Goal: Task Accomplishment & Management: Manage account settings

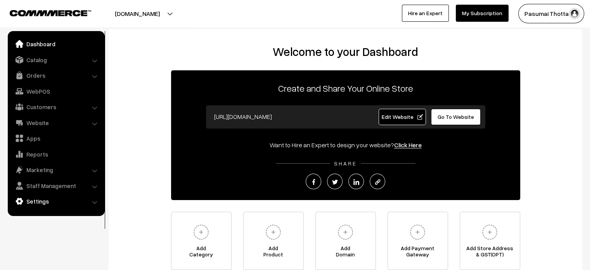
click at [45, 197] on link "Settings" at bounding box center [56, 201] width 92 height 14
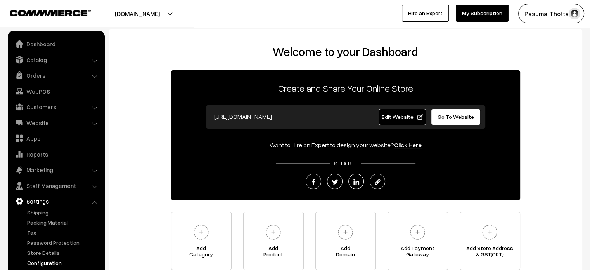
click at [52, 263] on link "Configuration" at bounding box center [63, 262] width 77 height 8
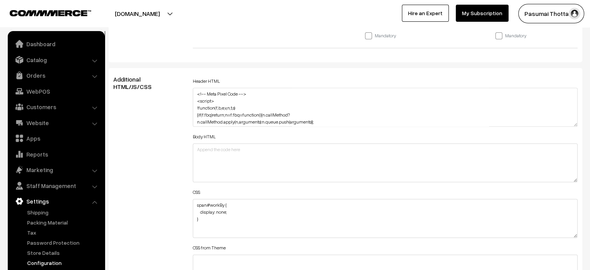
scroll to position [85, 0]
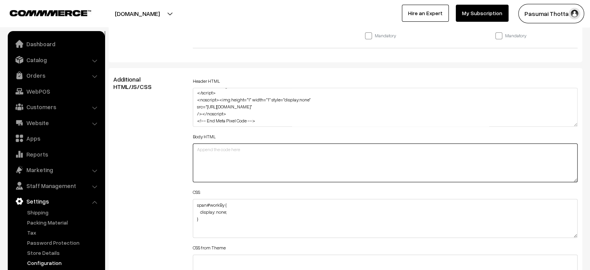
click at [274, 161] on textarea at bounding box center [385, 162] width 385 height 39
paste textarea "<form><script src="https://checkout.razorpay.com/v1/payment-button.js" data-pay…"
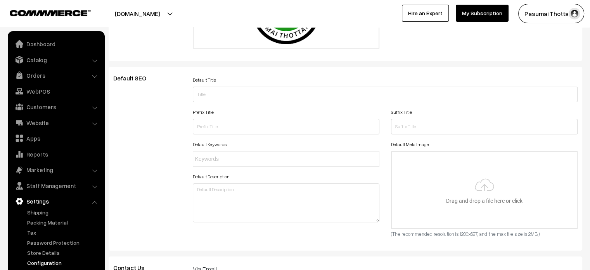
scroll to position [0, 0]
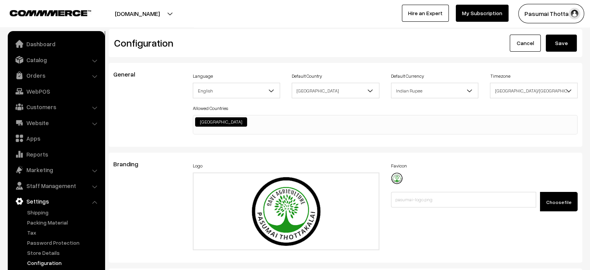
type textarea "<form><script src="https://checkout.razorpay.com/v1/payment-button.js" data-pay…"
click at [557, 42] on button "Save" at bounding box center [561, 43] width 31 height 17
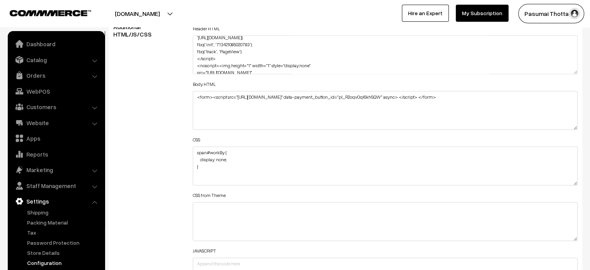
scroll to position [85, 0]
click at [338, 66] on textarea "<!-- Meta Pixel Code --> <script> !function(f,b,e,v,n,t,s) {if(f.fbq)return;n=f…" at bounding box center [385, 54] width 385 height 39
paste textarea "<form><script src="https://checkout.razorpay.com/v1/payment-button.js" data-pay…"
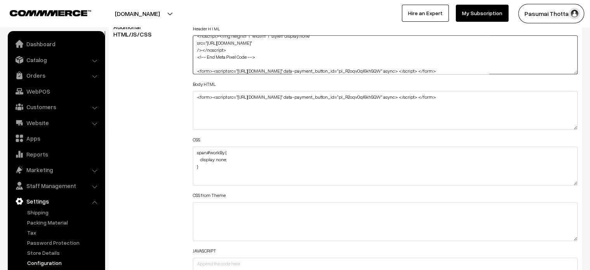
type textarea "<!-- Meta Pixel Code --> <script> !function(f,b,e,v,n,t,s) {if(f.fbq)return;n=f…"
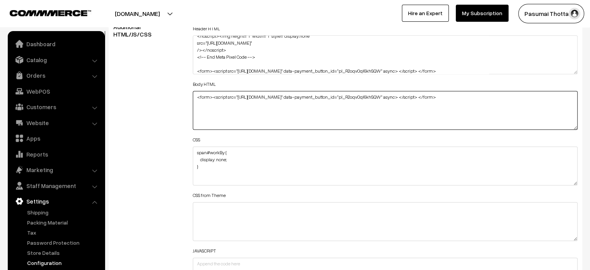
click at [350, 95] on textarea "<form><script src="https://checkout.razorpay.com/v1/payment-button.js" data-pay…" at bounding box center [385, 110] width 385 height 39
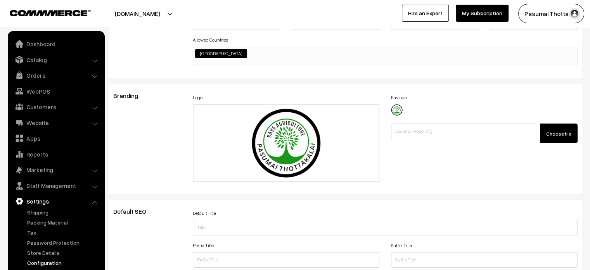
scroll to position [0, 0]
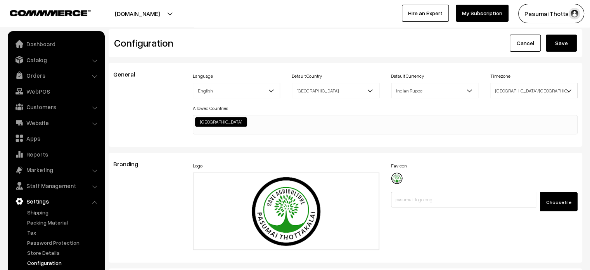
click at [562, 46] on button "Save" at bounding box center [561, 43] width 31 height 17
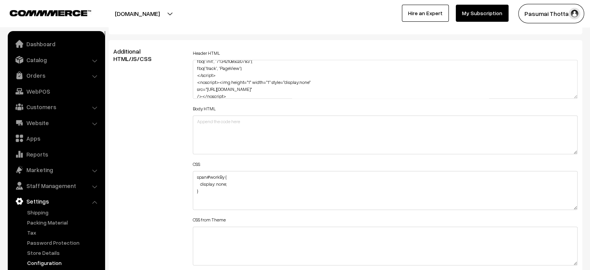
scroll to position [99, 0]
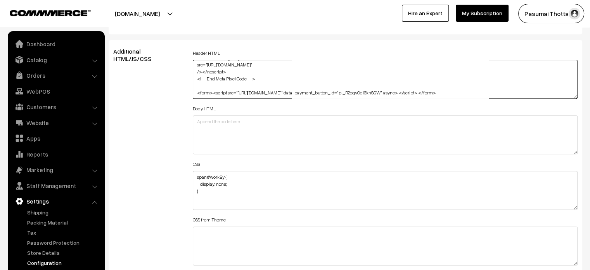
click at [285, 94] on textarea "<!-- Meta Pixel Code --> <script> !function(f,b,e,v,n,t,s) {if(f.fbq)return;n=f…" at bounding box center [385, 79] width 385 height 39
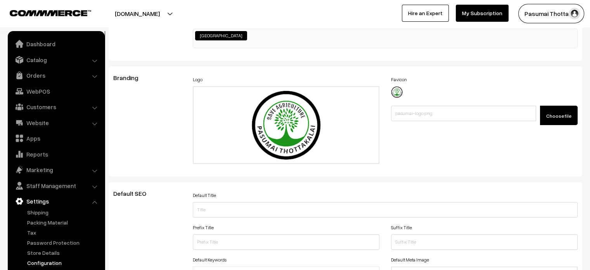
scroll to position [0, 0]
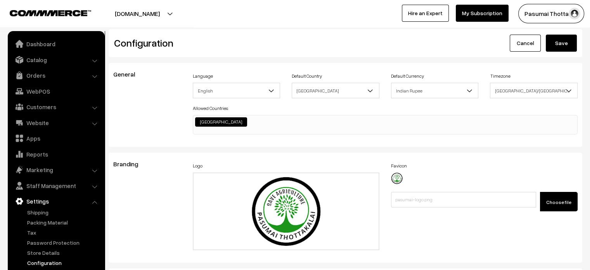
type textarea "<!-- Meta Pixel Code --> <script> !function(f,b,e,v,n,t,s) {if(f.fbq)return;n=f…"
click at [565, 43] on button "Save" at bounding box center [561, 43] width 31 height 17
